Goal: Information Seeking & Learning: Learn about a topic

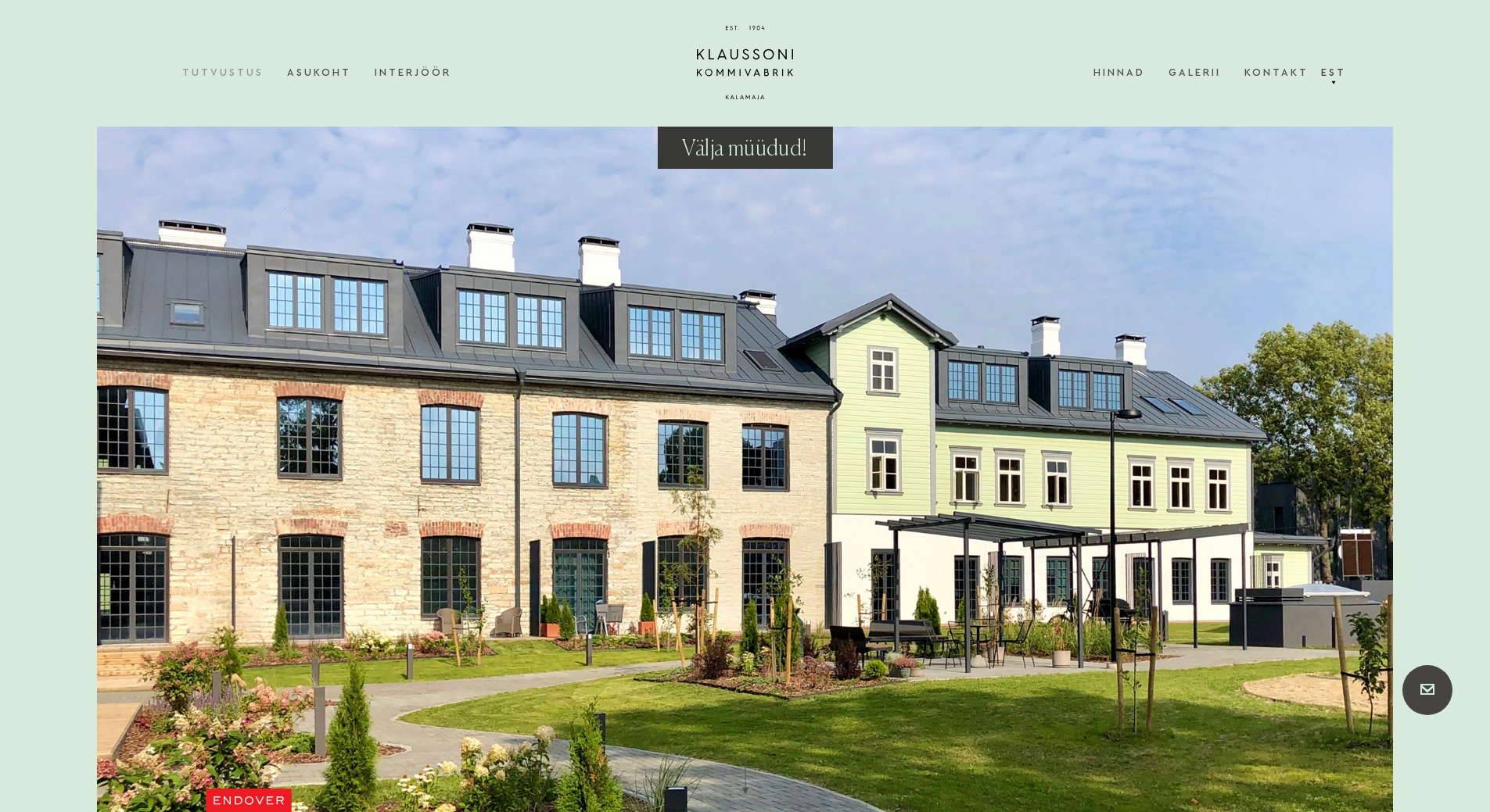
click at [1092, 65] on nav "Tutvustus Asukoht Interjöör Hinnad Galerii Kontakt" at bounding box center [745, 72] width 1126 height 47
click at [1099, 71] on link "Hinnad" at bounding box center [1130, 72] width 75 height 47
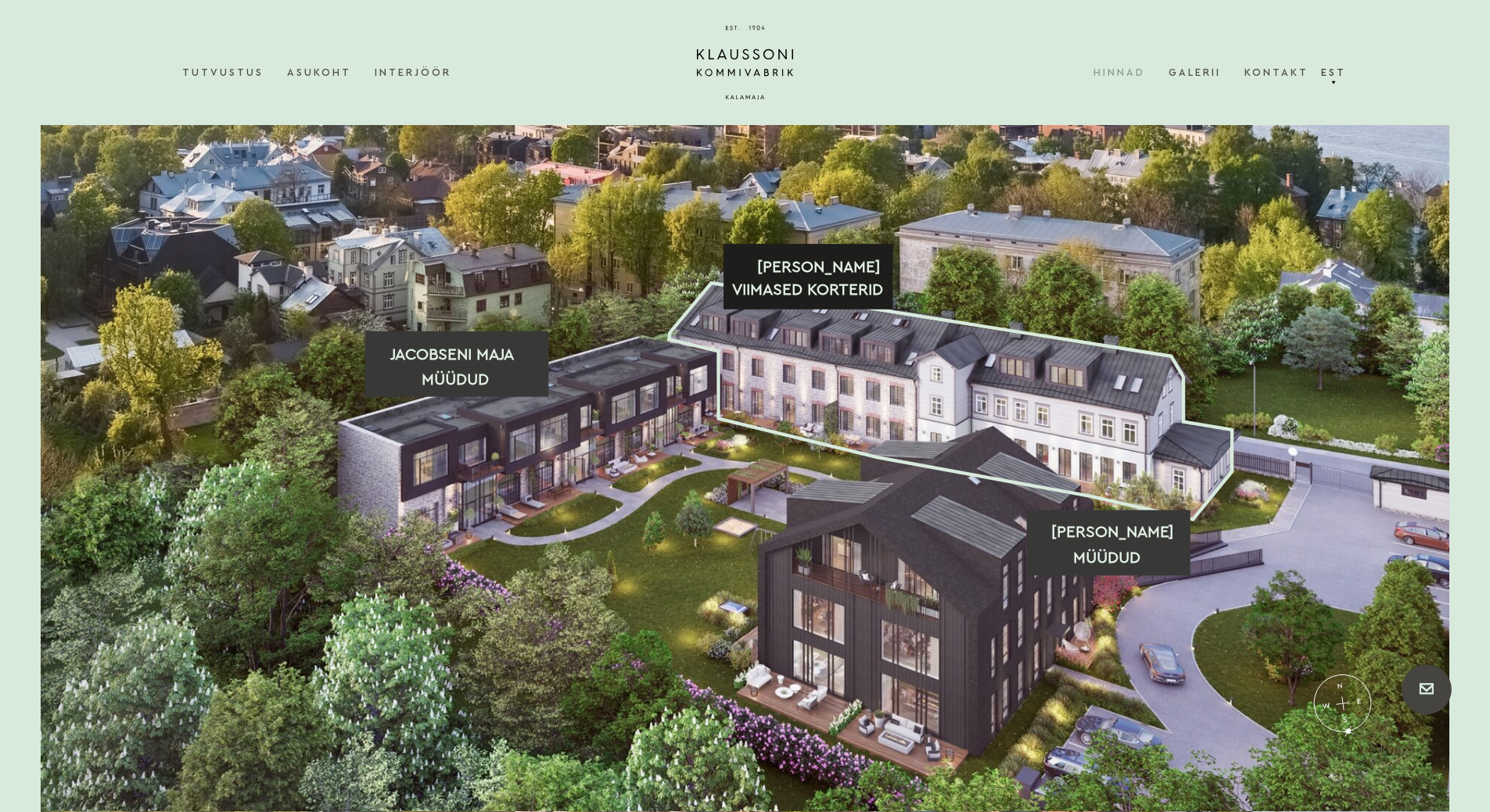
click at [889, 376] on icon at bounding box center [951, 402] width 563 height 237
